Goal: Task Accomplishment & Management: Contribute content

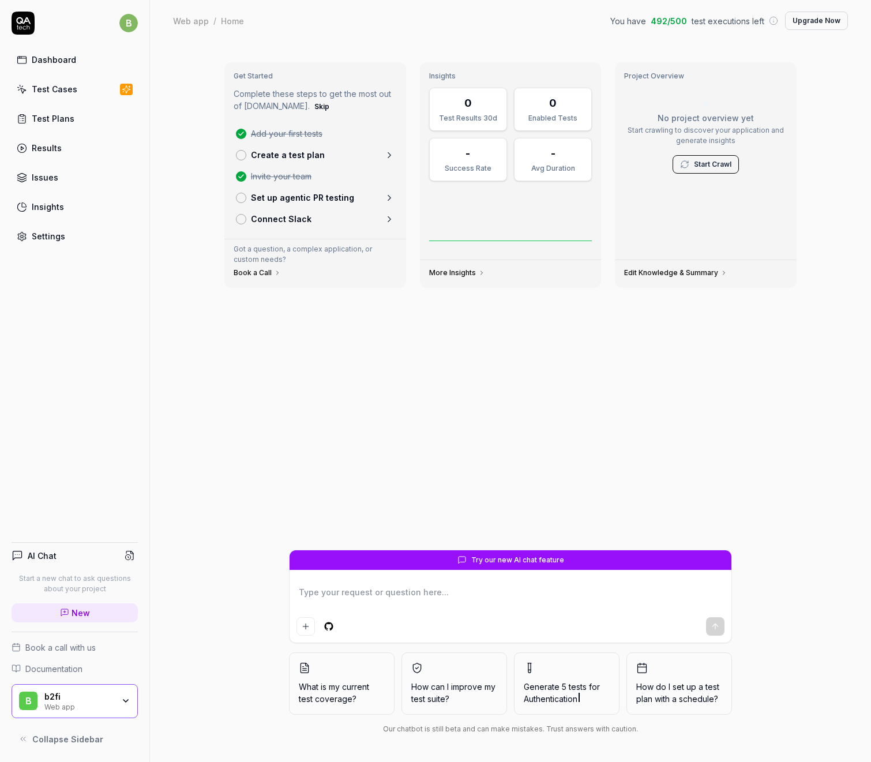
click at [79, 94] on link "Test Cases" at bounding box center [75, 89] width 126 height 23
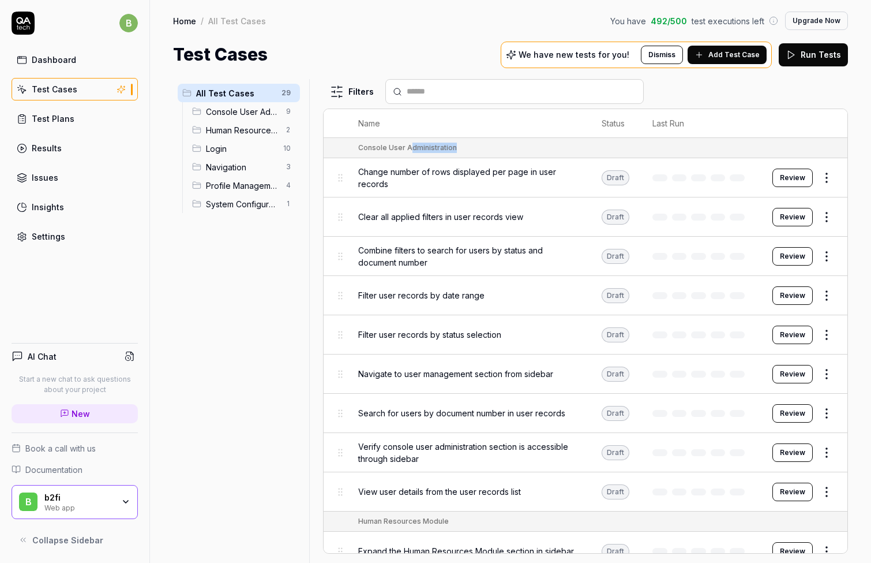
drag, startPoint x: 409, startPoint y: 150, endPoint x: 459, endPoint y: 146, distance: 50.4
click at [459, 146] on div "Console User Administration" at bounding box center [597, 148] width 478 height 10
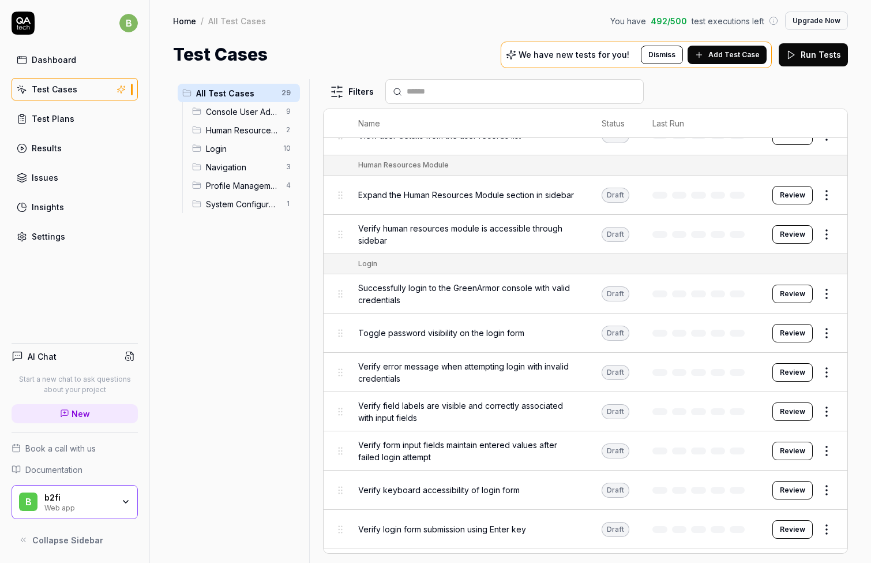
scroll to position [298, 0]
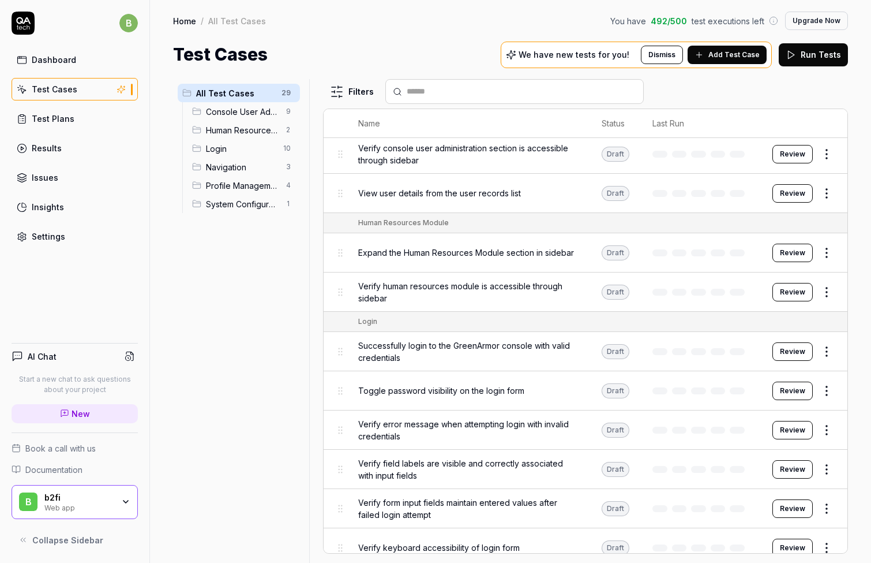
click at [776, 356] on button "Review" at bounding box center [793, 351] width 40 height 18
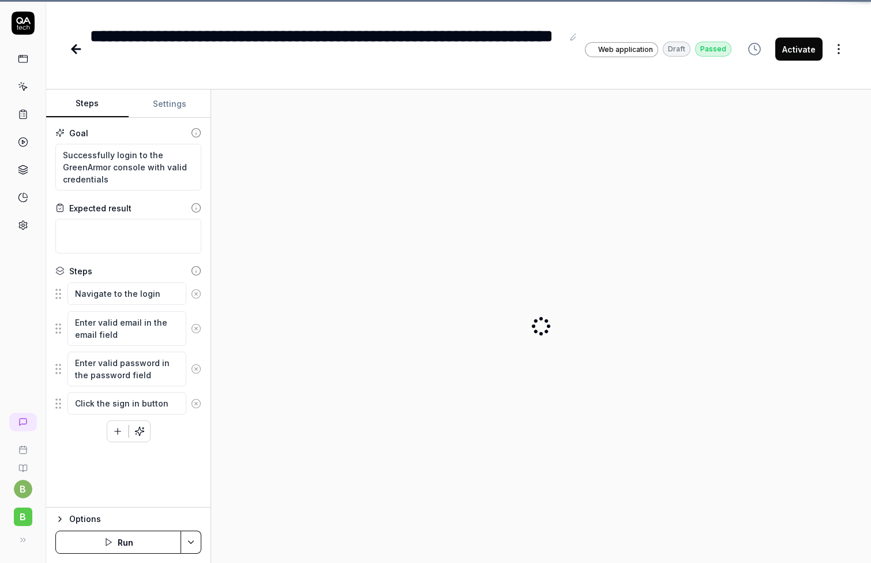
click at [819, 347] on div at bounding box center [541, 326] width 642 height 455
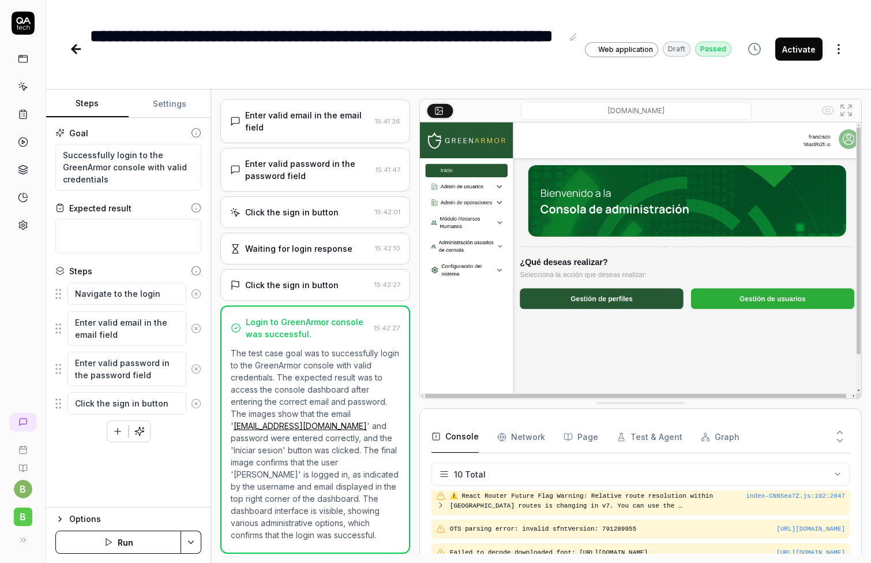
scroll to position [207, 0]
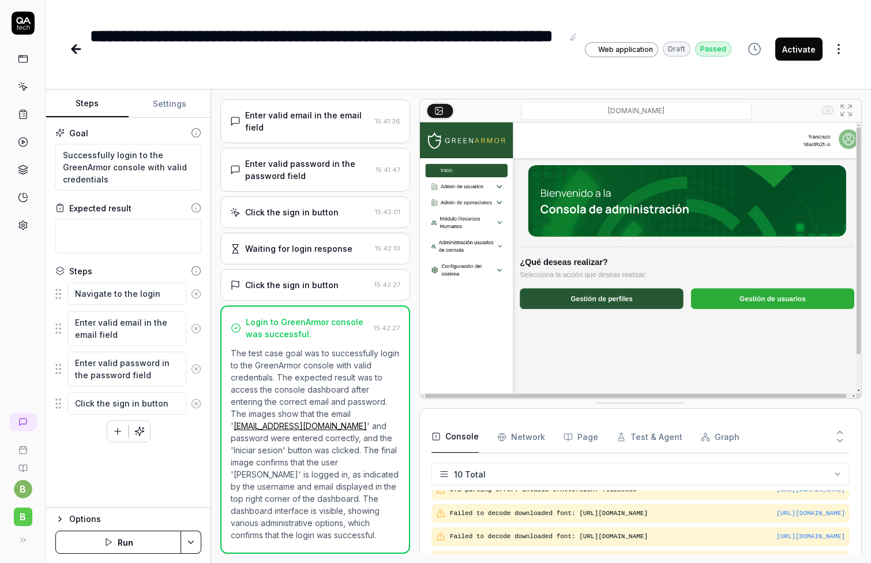
type textarea "*"
click at [77, 49] on icon at bounding box center [76, 49] width 8 height 0
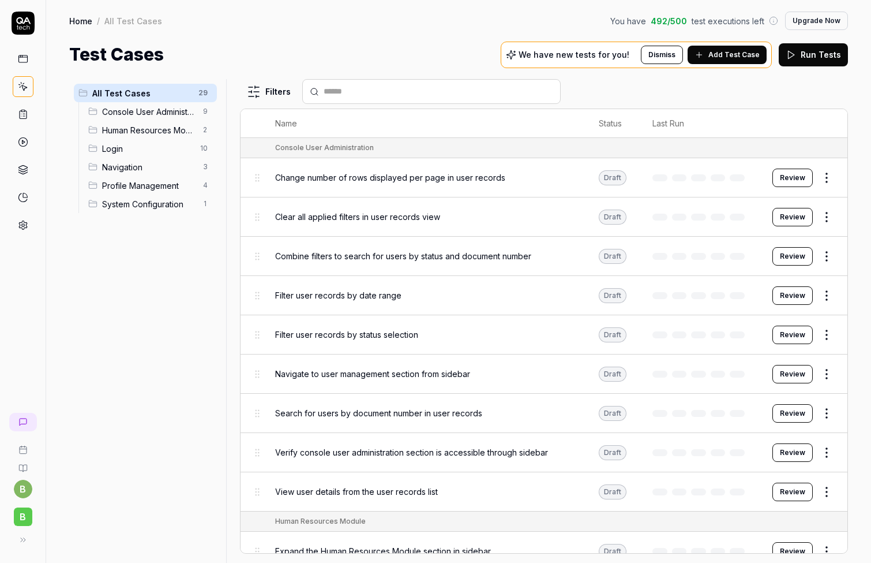
click at [454, 176] on span "Change number of rows displayed per page in user records" at bounding box center [390, 177] width 230 height 12
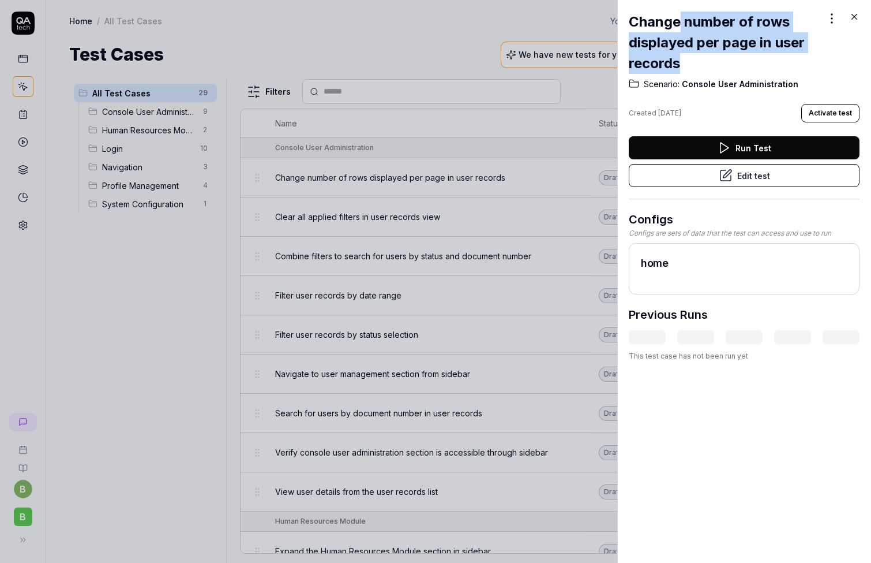
drag, startPoint x: 680, startPoint y: 25, endPoint x: 691, endPoint y: 65, distance: 41.3
click at [691, 65] on h2 "Change number of rows displayed per page in user records" at bounding box center [726, 43] width 194 height 62
click at [858, 16] on icon at bounding box center [855, 17] width 10 height 10
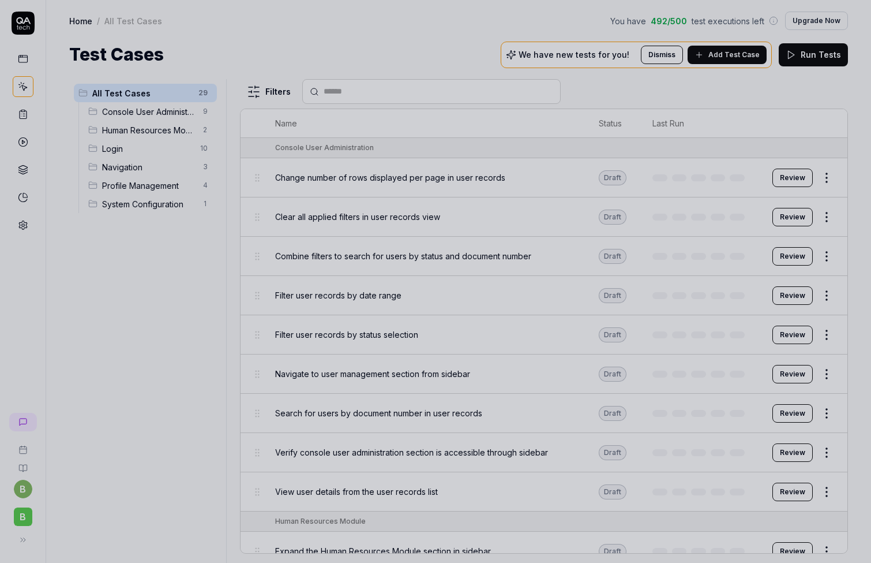
click at [473, 421] on div "Search for users by document number in user records" at bounding box center [425, 413] width 301 height 25
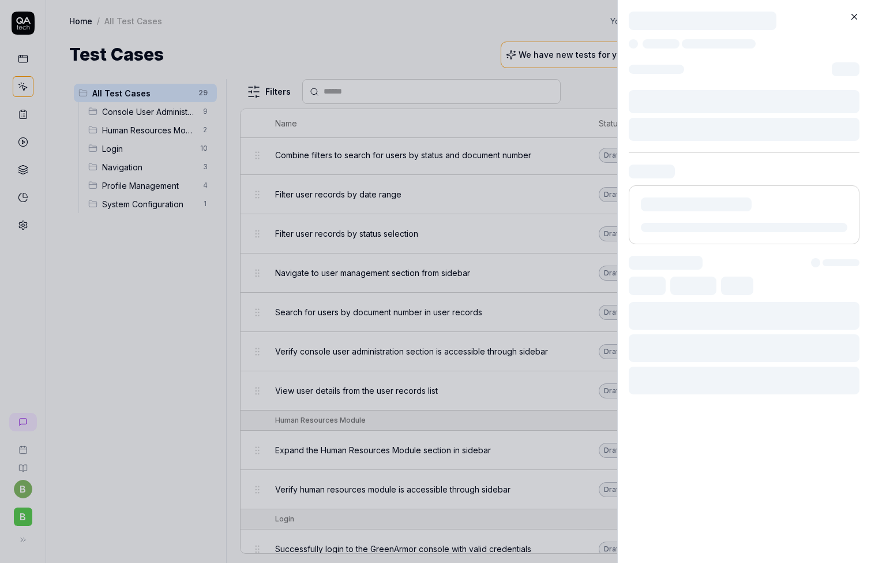
scroll to position [173, 0]
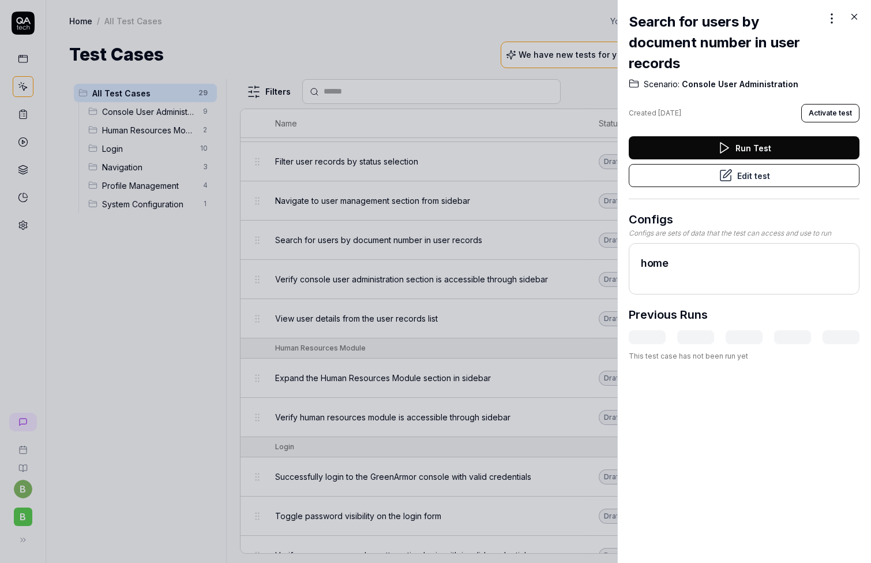
click at [852, 18] on icon at bounding box center [855, 17] width 10 height 10
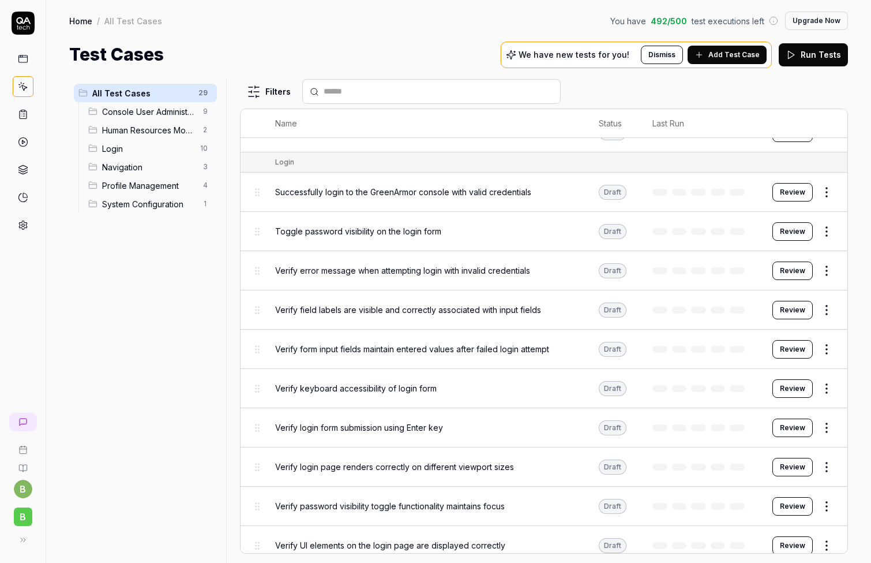
scroll to position [440, 0]
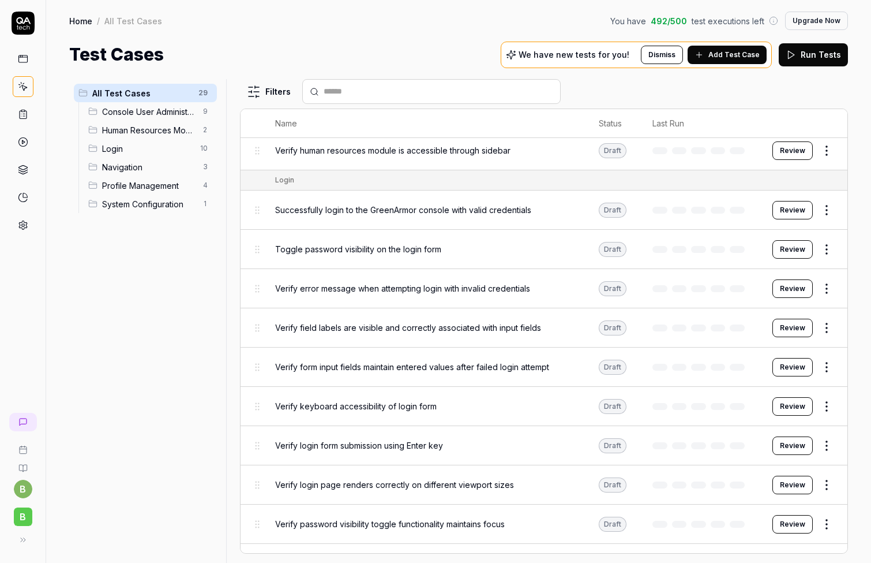
click at [717, 53] on span "Add Test Case" at bounding box center [734, 55] width 51 height 10
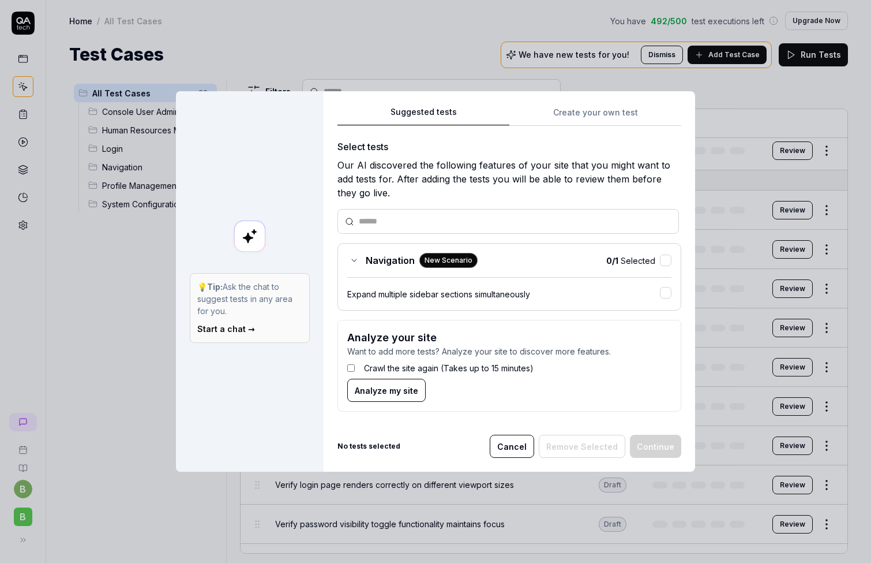
click at [512, 440] on button "Cancel" at bounding box center [512, 446] width 44 height 23
